Goal: Entertainment & Leisure: Consume media (video, audio)

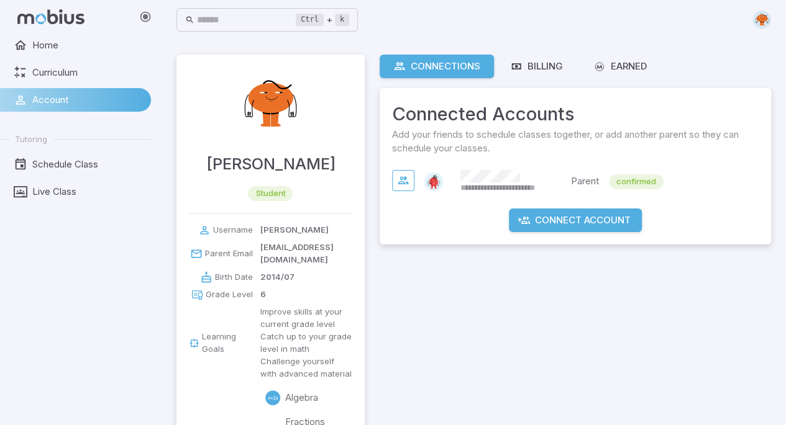
click at [86, 58] on ul "Home Curriculum Account Tutoring Schedule Class Live Class" at bounding box center [75, 119] width 151 height 170
click at [110, 46] on span "Home" at bounding box center [87, 45] width 110 height 14
click at [63, 43] on span "Home" at bounding box center [87, 45] width 110 height 14
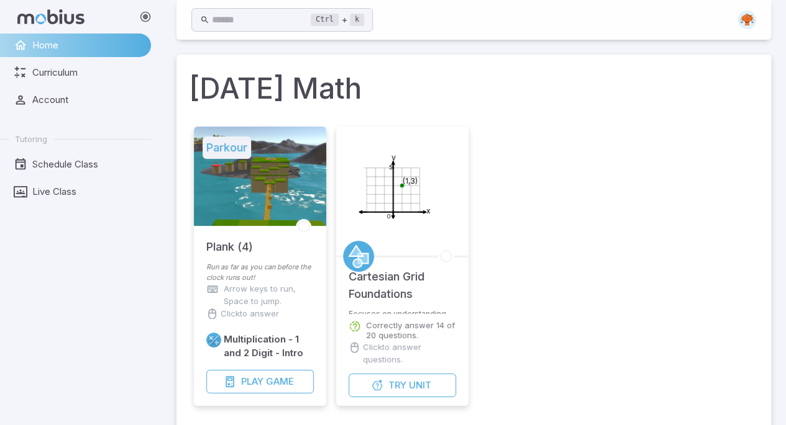
scroll to position [62, 0]
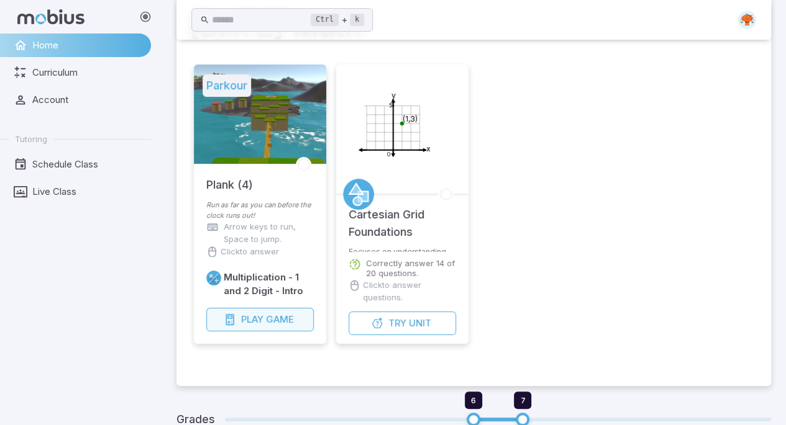
click at [266, 311] on button "Play Game" at bounding box center [259, 320] width 107 height 24
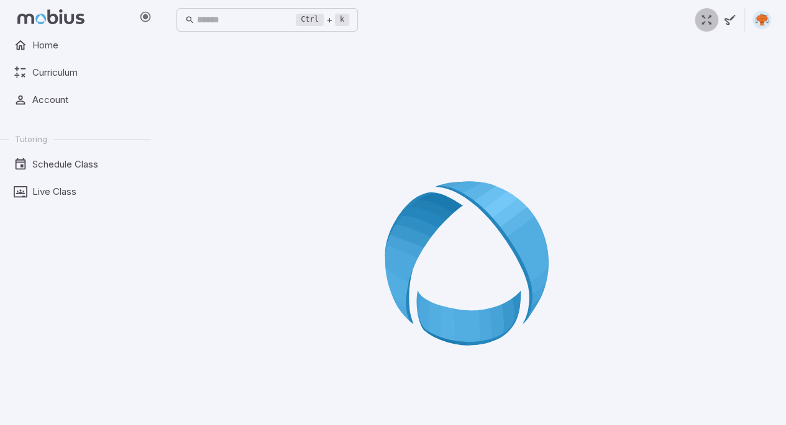
click at [710, 22] on icon "button" at bounding box center [706, 20] width 14 height 14
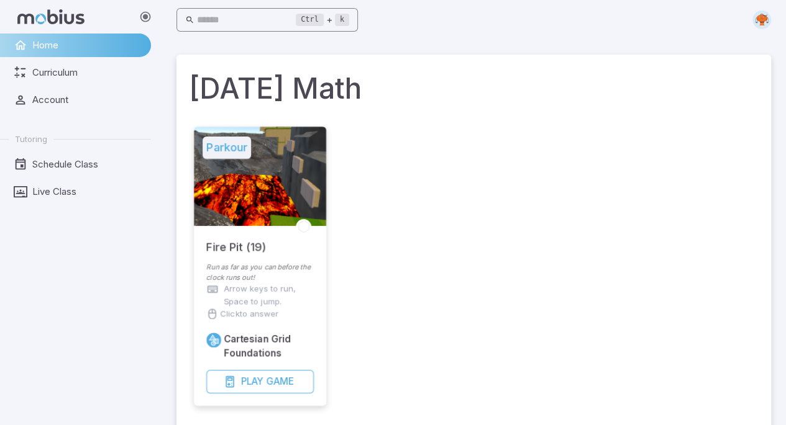
click at [235, 22] on input "text" at bounding box center [246, 20] width 99 height 24
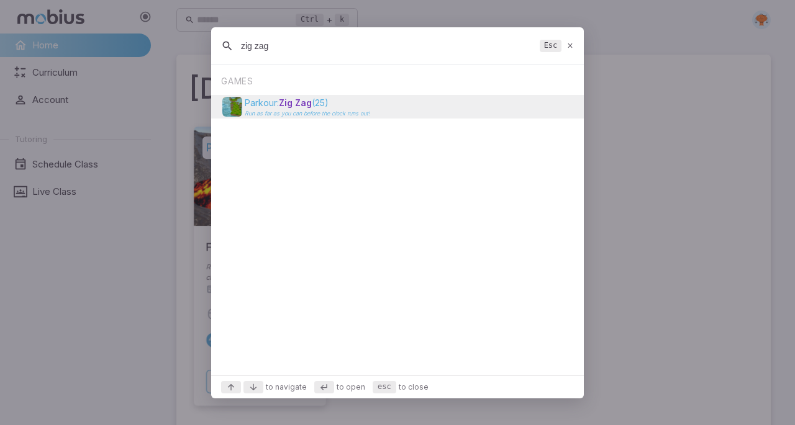
type input "zig zag"
click at [350, 115] on p "Run as far as you can before the clock runs out!" at bounding box center [307, 114] width 125 height 6
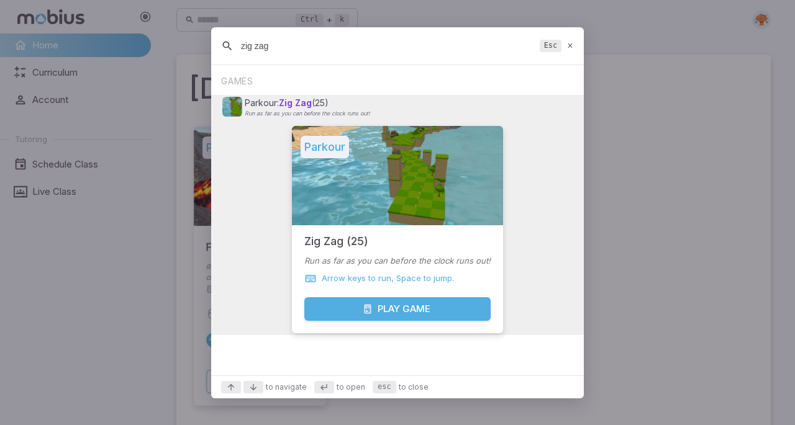
click at [383, 317] on button "Play Game" at bounding box center [397, 309] width 186 height 24
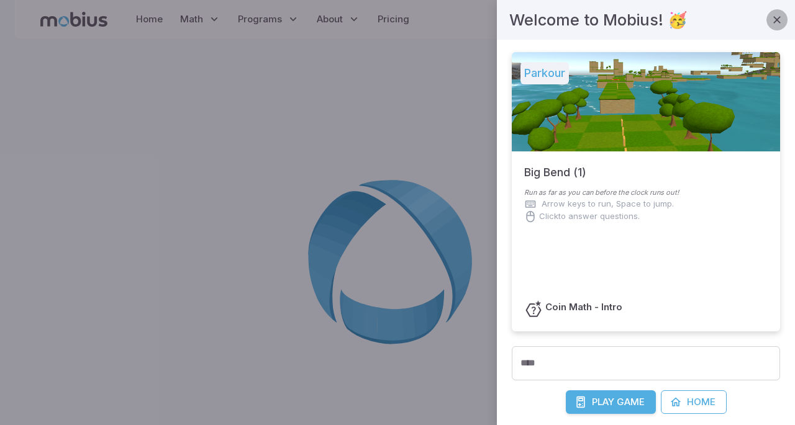
click at [771, 19] on icon "button" at bounding box center [777, 20] width 12 height 12
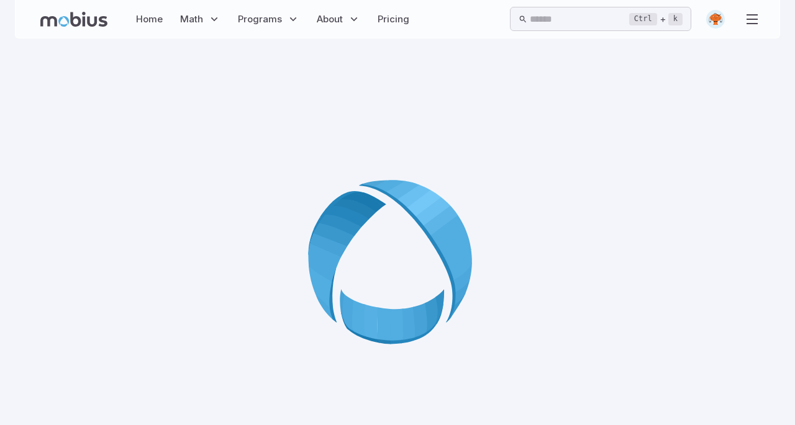
click at [564, 131] on div at bounding box center [397, 265] width 765 height 425
